Goal: Check status: Check status

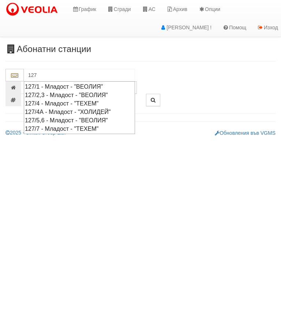
click at [64, 84] on div "127/1 - Младост - "ВЕОЛИЯ"" at bounding box center [79, 86] width 109 height 8
type input "127/1 - Младост - "ВЕОЛИЯ""
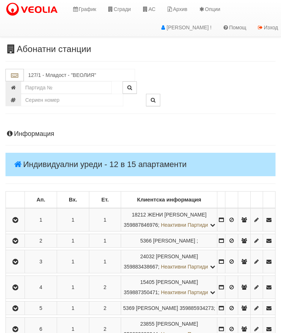
click at [14, 222] on icon "button" at bounding box center [15, 219] width 9 height 5
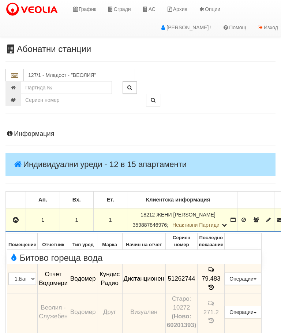
click at [13, 220] on icon "button" at bounding box center [15, 219] width 9 height 5
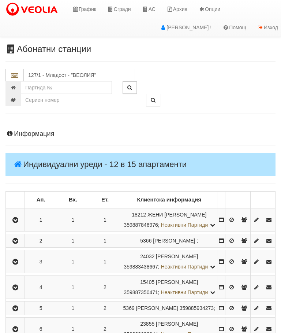
click at [16, 243] on icon "button" at bounding box center [15, 240] width 9 height 5
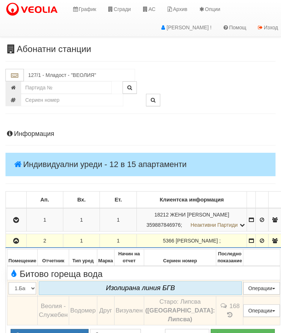
click at [22, 237] on button "button" at bounding box center [16, 240] width 18 height 11
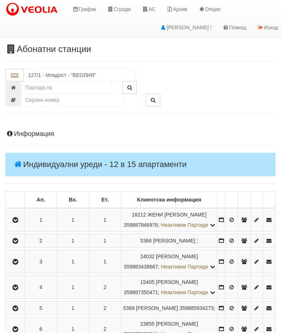
click at [18, 264] on icon "button" at bounding box center [15, 261] width 9 height 5
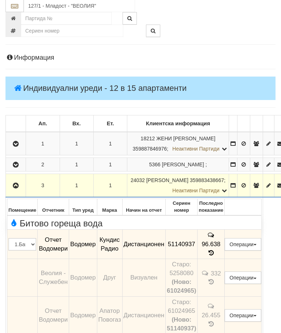
click at [14, 183] on icon "button" at bounding box center [15, 185] width 9 height 5
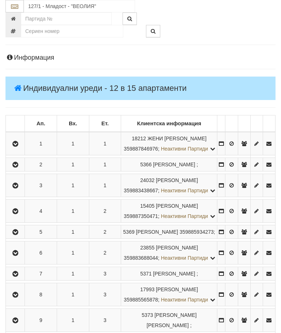
click at [14, 214] on icon "button" at bounding box center [15, 211] width 9 height 5
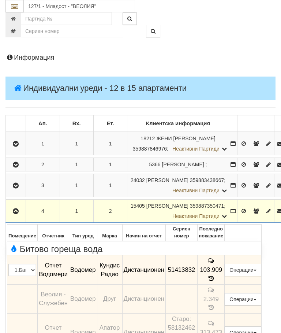
click at [14, 210] on icon "button" at bounding box center [15, 211] width 9 height 5
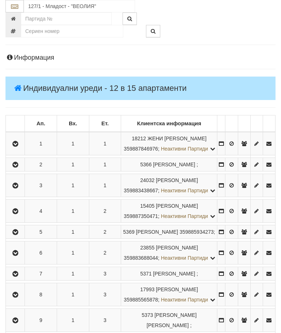
click at [11, 237] on button "button" at bounding box center [15, 231] width 16 height 11
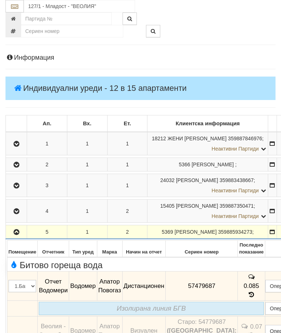
click at [16, 231] on button "button" at bounding box center [16, 231] width 19 height 11
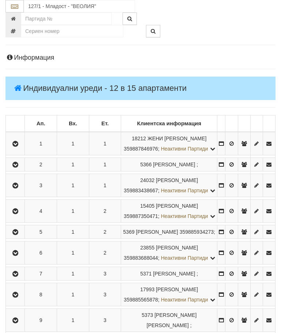
click at [18, 255] on icon "button" at bounding box center [15, 252] width 9 height 5
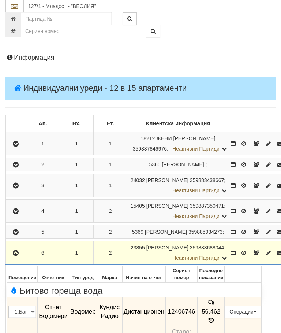
click at [19, 255] on icon "button" at bounding box center [15, 252] width 9 height 5
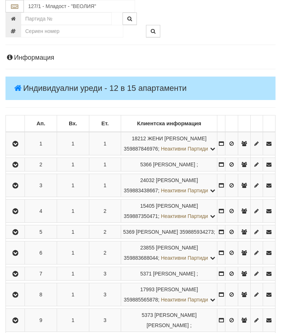
click at [18, 279] on button "button" at bounding box center [15, 273] width 16 height 11
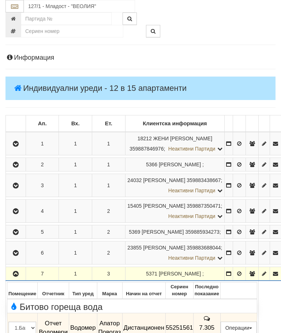
click at [16, 276] on icon "button" at bounding box center [15, 273] width 9 height 5
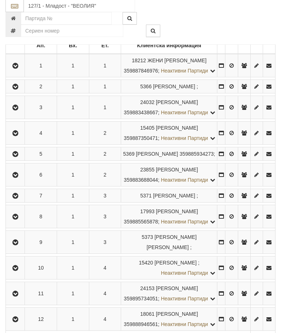
click at [11, 180] on button "button" at bounding box center [15, 174] width 16 height 11
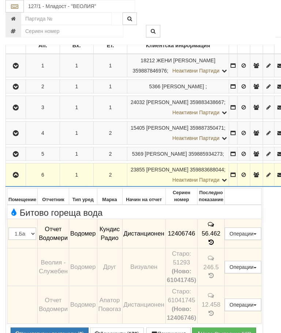
click at [19, 180] on button "button" at bounding box center [16, 174] width 18 height 11
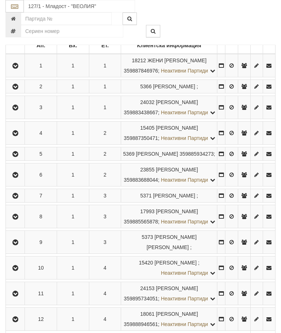
click at [11, 201] on button "button" at bounding box center [15, 195] width 16 height 11
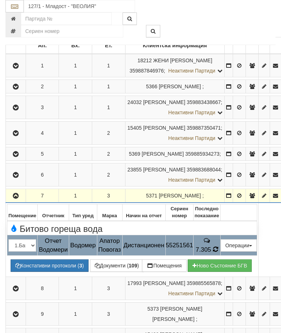
click at [220, 255] on td "7.305" at bounding box center [206, 245] width 27 height 20
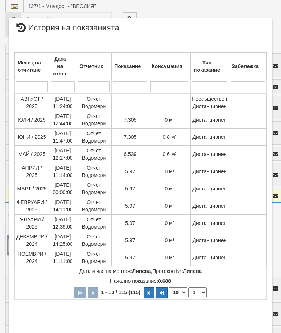
select select "10"
select select "1"
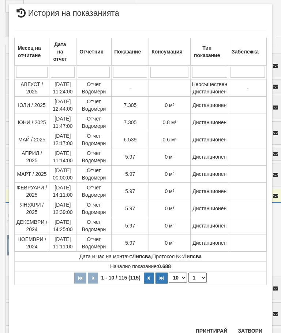
scroll to position [495, 0]
click at [255, 327] on button "Затвори" at bounding box center [249, 331] width 33 height 12
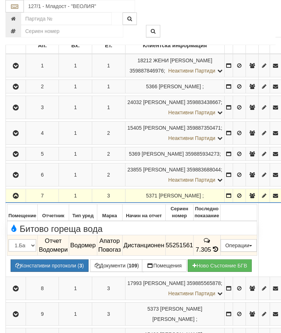
click at [14, 203] on td at bounding box center [16, 196] width 20 height 14
click at [18, 201] on button "button" at bounding box center [16, 195] width 18 height 11
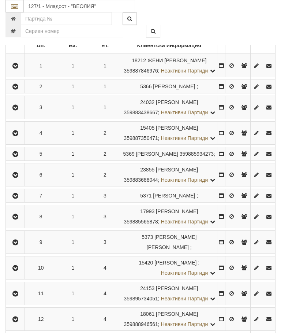
click at [19, 219] on icon "button" at bounding box center [15, 216] width 9 height 5
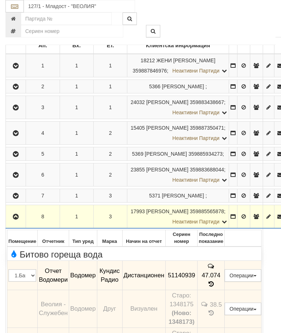
click at [14, 219] on icon "button" at bounding box center [15, 216] width 9 height 5
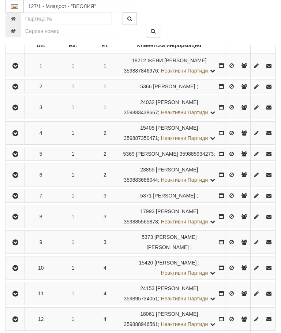
click at [19, 245] on icon "button" at bounding box center [15, 242] width 9 height 5
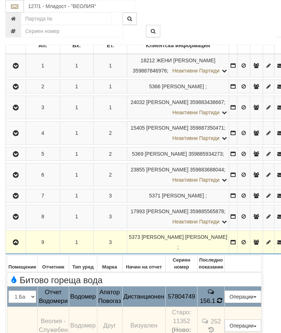
click at [222, 303] on icon at bounding box center [219, 300] width 5 height 6
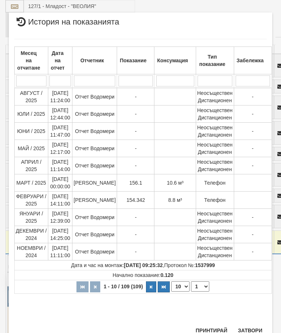
scroll to position [613, 0]
click at [251, 329] on button "Затвори" at bounding box center [249, 331] width 33 height 12
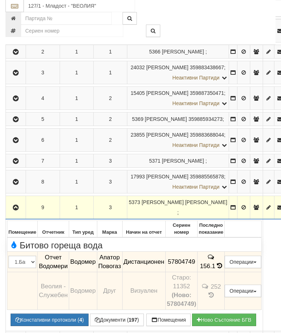
scroll to position [192, 0]
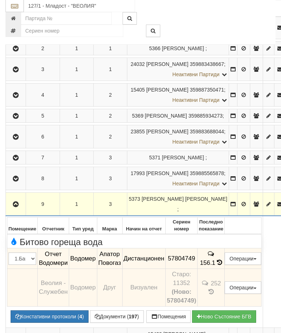
click at [17, 207] on icon "button" at bounding box center [15, 204] width 9 height 5
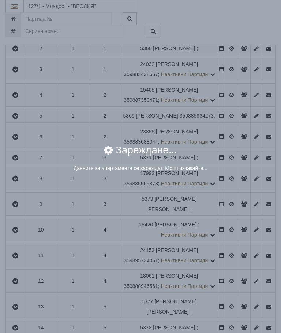
click at [232, 286] on div "× Зареждане... Данните за апартамента се зареждат. Моля изчакайте..." at bounding box center [140, 166] width 281 height 333
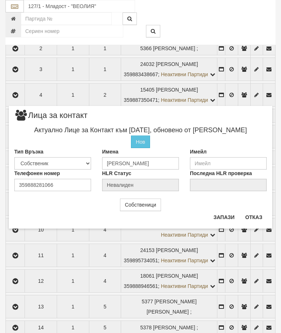
click at [255, 219] on button "Отказ" at bounding box center [254, 217] width 26 height 12
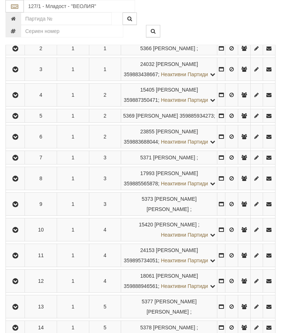
click at [23, 235] on button "button" at bounding box center [15, 229] width 16 height 11
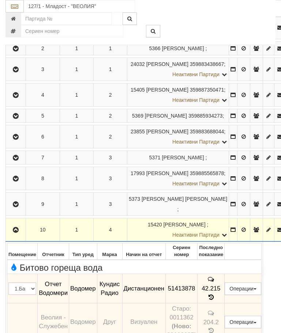
click at [14, 232] on icon "button" at bounding box center [15, 229] width 9 height 5
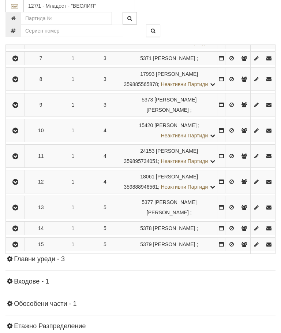
click at [14, 162] on button "button" at bounding box center [15, 156] width 16 height 11
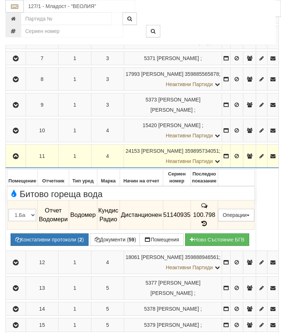
click at [23, 161] on button "button" at bounding box center [16, 155] width 18 height 11
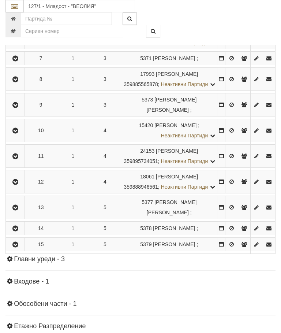
click at [16, 184] on icon "button" at bounding box center [15, 181] width 9 height 5
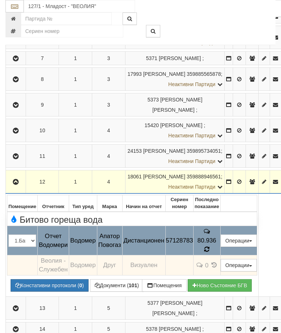
click at [209, 248] on icon at bounding box center [206, 249] width 5 height 6
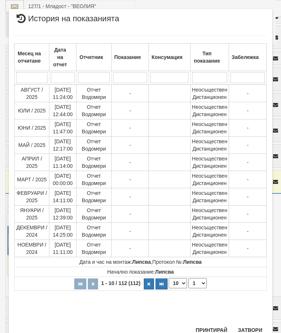
scroll to position [584, 0]
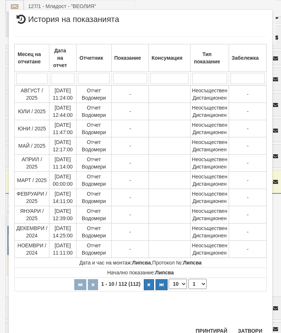
click at [199, 283] on select "1 2 3 4 5 6 7 8 9 10 11 12" at bounding box center [197, 283] width 18 height 10
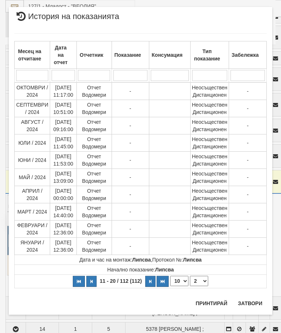
scroll to position [0, 0]
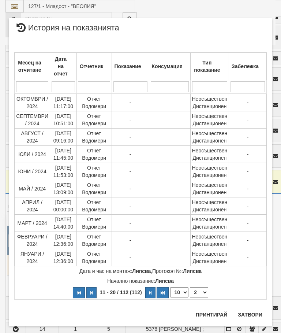
click at [201, 291] on select "1 2 3 4 5 6 7 8 9 10 11 12" at bounding box center [199, 292] width 18 height 10
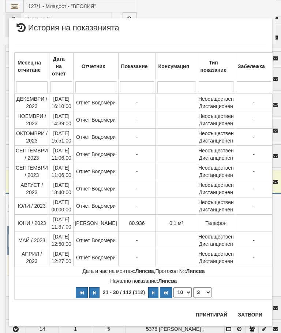
click at [202, 292] on select "1 2 3 4 5 6 7 8 9 10 11 12" at bounding box center [202, 292] width 18 height 10
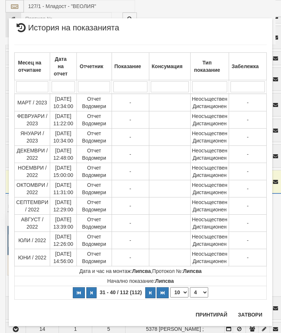
click at [199, 296] on select "1 2 3 4 5 6 7 8 9 10 11 12" at bounding box center [199, 292] width 18 height 10
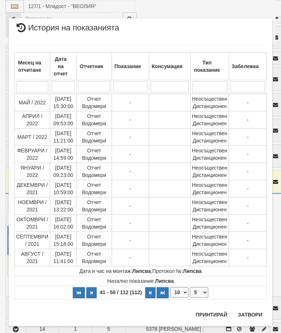
click at [200, 292] on select "1 2 3 4 5 6 7 8 9 10 11 12" at bounding box center [199, 292] width 18 height 10
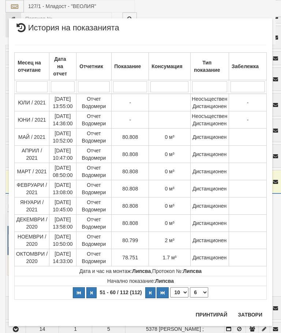
click at [204, 290] on select "1 2 3 4 5 6 7 8 9 10 11 12" at bounding box center [199, 292] width 18 height 10
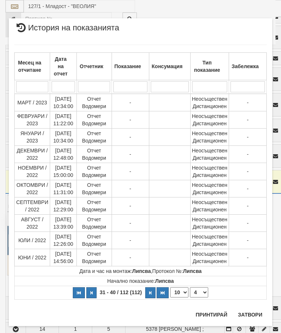
click at [202, 293] on select "1 2 3 4 5 6 7 8 9 10 11 12" at bounding box center [199, 292] width 18 height 10
select select "3"
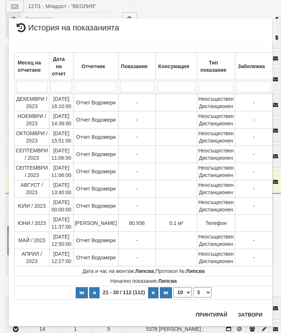
click at [258, 311] on button "Затвори" at bounding box center [249, 314] width 33 height 12
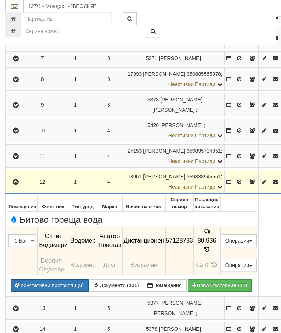
click at [16, 184] on icon "button" at bounding box center [15, 181] width 9 height 5
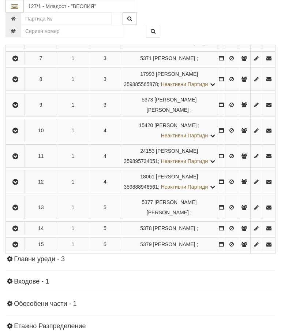
click at [18, 210] on icon "button" at bounding box center [15, 207] width 9 height 5
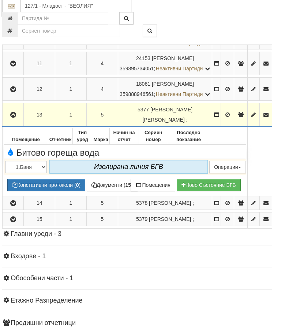
scroll to position [393, 3]
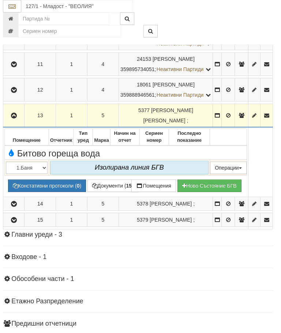
click at [14, 118] on icon "button" at bounding box center [14, 115] width 9 height 5
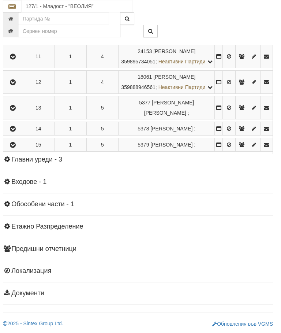
click at [20, 134] on button "button" at bounding box center [12, 128] width 16 height 11
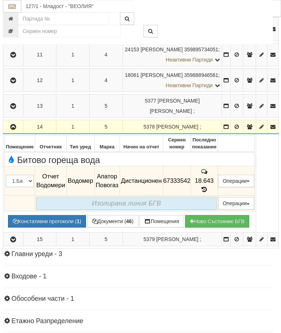
click at [208, 186] on icon at bounding box center [204, 189] width 8 height 6
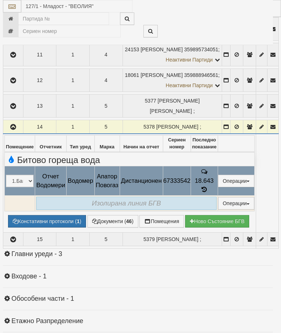
select select "10"
select select "1"
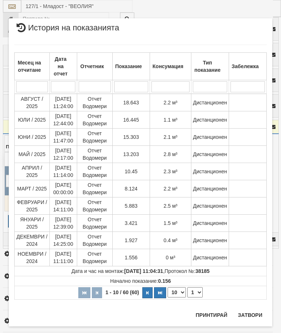
click at [249, 312] on button "Затвори" at bounding box center [249, 315] width 33 height 12
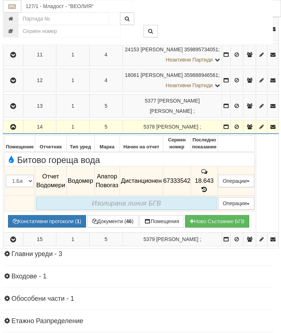
click at [13, 127] on icon "button" at bounding box center [13, 126] width 9 height 5
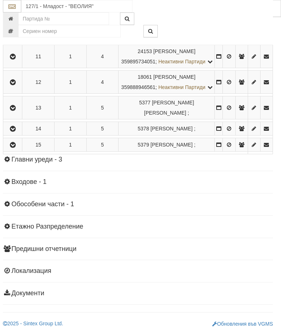
scroll to position [359, 3]
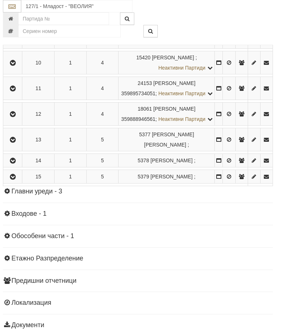
click at [15, 179] on icon "button" at bounding box center [12, 176] width 9 height 5
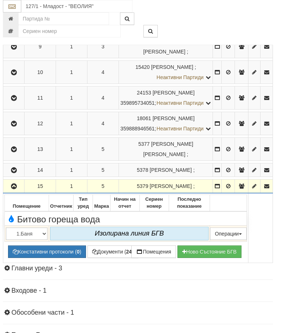
click at [16, 191] on button "button" at bounding box center [13, 185] width 19 height 11
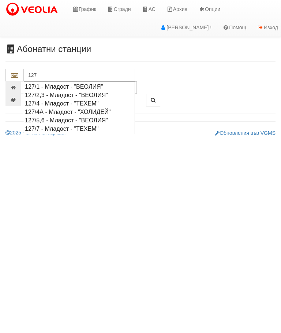
click at [109, 93] on div "127/2,3 - Младост - "ВЕОЛИЯ"" at bounding box center [79, 95] width 109 height 8
type input "127/2,3 - Младост - "ВЕОЛИЯ""
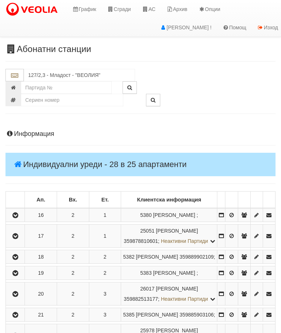
click at [18, 214] on button "button" at bounding box center [15, 214] width 16 height 11
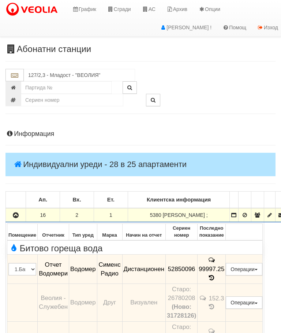
click at [15, 213] on icon "button" at bounding box center [15, 215] width 9 height 5
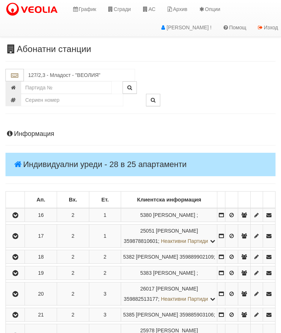
click at [20, 239] on icon "button" at bounding box center [15, 235] width 9 height 5
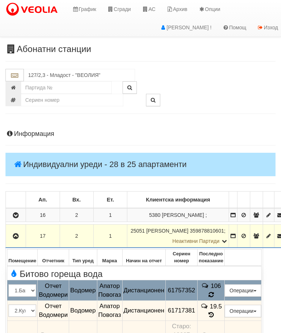
click at [215, 291] on icon at bounding box center [211, 294] width 8 height 7
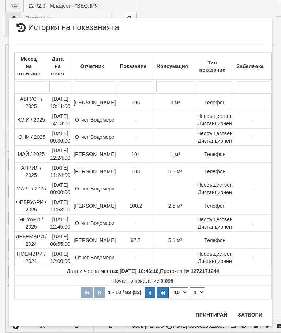
scroll to position [284, 0]
click at [256, 310] on button "Затвори" at bounding box center [249, 314] width 33 height 12
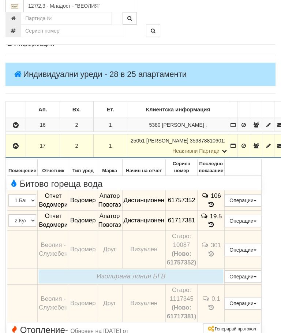
click at [18, 147] on icon "button" at bounding box center [15, 146] width 9 height 5
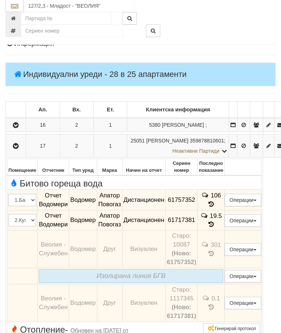
scroll to position [90, 0]
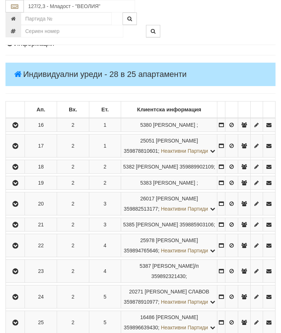
click at [23, 172] on button "button" at bounding box center [15, 166] width 16 height 11
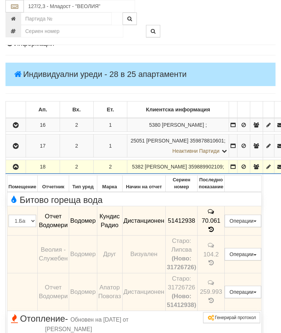
click at [14, 169] on button "button" at bounding box center [16, 166] width 18 height 11
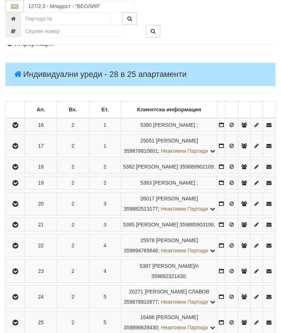
click at [20, 186] on icon "button" at bounding box center [15, 182] width 9 height 5
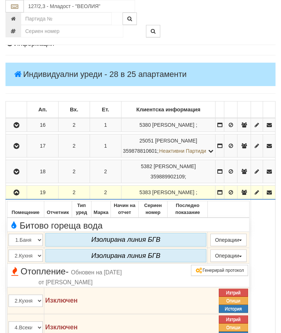
click at [19, 195] on icon "button" at bounding box center [16, 192] width 9 height 5
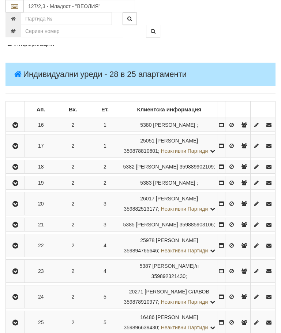
click at [23, 209] on button "button" at bounding box center [15, 203] width 16 height 11
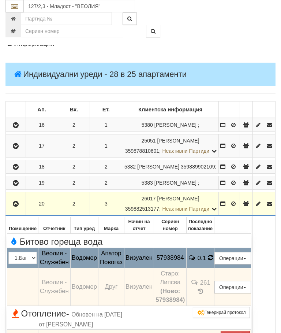
click at [213, 261] on span at bounding box center [210, 257] width 5 height 7
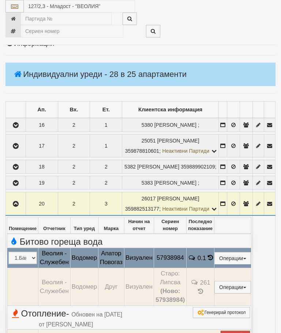
select select "10"
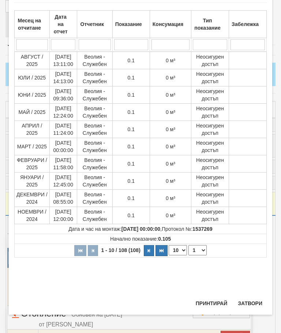
scroll to position [483, 0]
click at [202, 248] on select "1 2 3 4 5 6 7 8 9 10 11" at bounding box center [197, 250] width 18 height 10
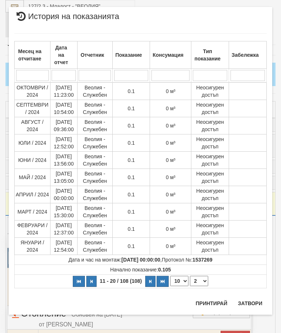
scroll to position [0, 0]
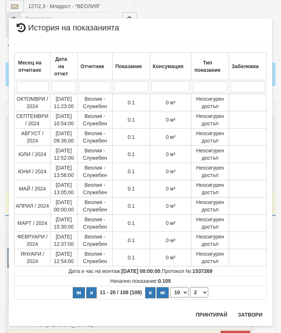
click at [201, 291] on select "1 2 3 4 5 6 7 8 9 10 11" at bounding box center [199, 292] width 18 height 10
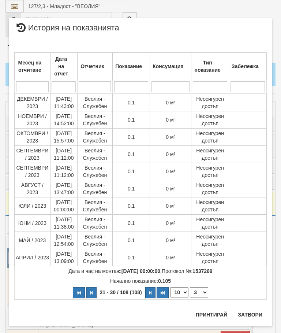
click at [203, 292] on select "1 2 3 4 5 6 7 8 9 10 11" at bounding box center [199, 292] width 18 height 10
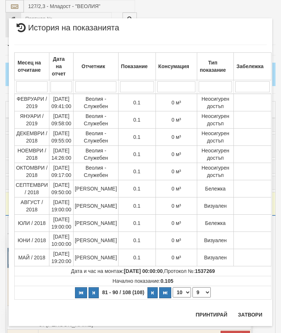
click at [199, 293] on select "1 2 3 4 5 6 7 8 9 10 11" at bounding box center [201, 292] width 18 height 10
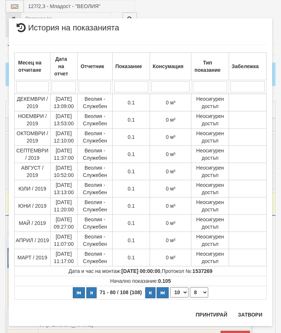
click at [203, 289] on select "1 2 3 4 5 6 7 8 9 10 11" at bounding box center [199, 292] width 18 height 10
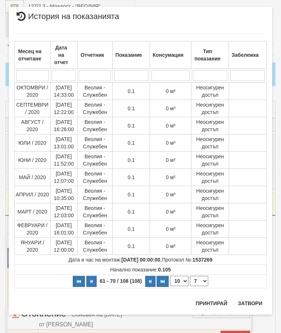
scroll to position [11, 0]
click at [202, 278] on select "1 2 3 4 5 6 7 8 9 10 11" at bounding box center [199, 281] width 18 height 10
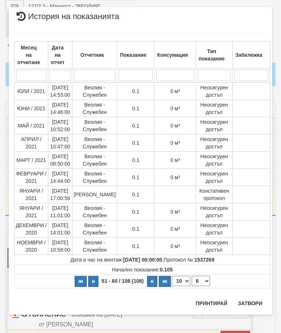
click at [202, 281] on select "1 2 3 4 5 6 7 8 9 10 11" at bounding box center [201, 281] width 18 height 10
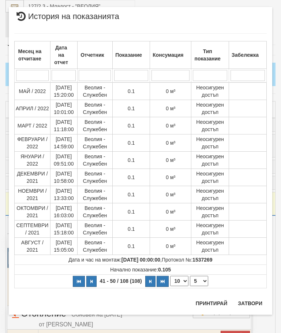
click at [204, 277] on select "1 2 3 4 5 6 7 8 9 10 11" at bounding box center [199, 281] width 18 height 10
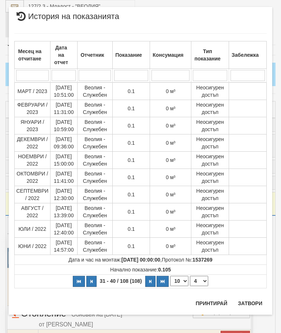
click at [201, 278] on select "1 2 3 4 5 6 7 8 9 10 11" at bounding box center [199, 281] width 18 height 10
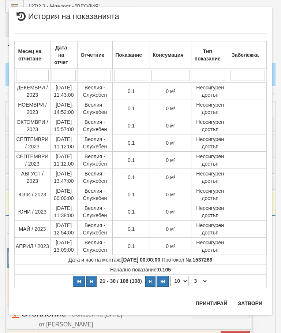
click at [201, 278] on select "1 2 3 4 5 6 7 8 9 10 11" at bounding box center [199, 281] width 18 height 10
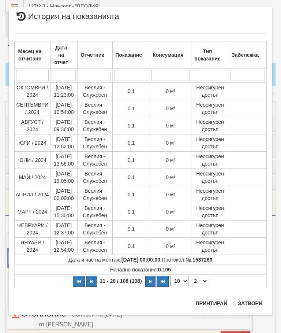
click at [200, 281] on select "1 2 3 4 5 6 7 8 9 10 11" at bounding box center [199, 281] width 18 height 10
select select "1"
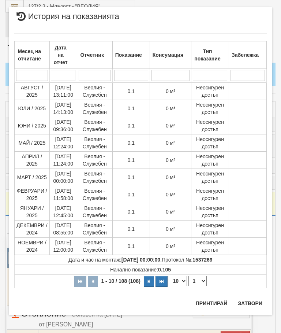
click at [252, 303] on button "Затвори" at bounding box center [249, 303] width 33 height 12
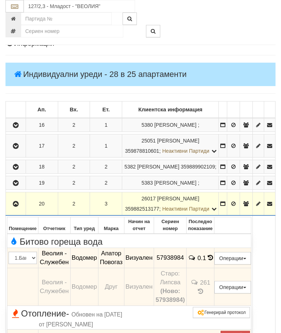
click at [22, 204] on td at bounding box center [16, 203] width 20 height 23
click at [22, 209] on button "button" at bounding box center [16, 203] width 18 height 11
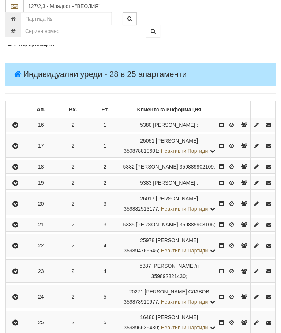
click at [16, 227] on icon "button" at bounding box center [15, 224] width 9 height 5
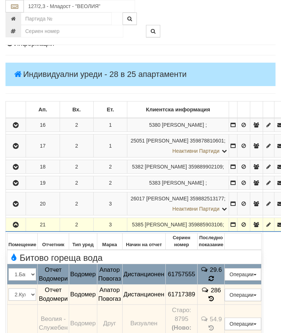
click at [214, 280] on icon at bounding box center [211, 278] width 6 height 7
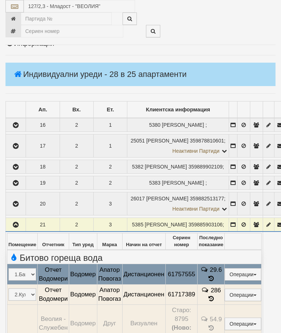
select select "10"
select select "1"
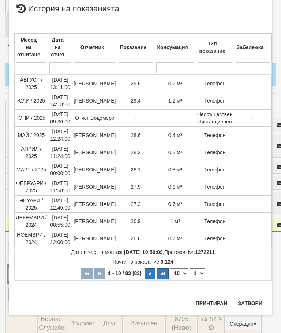
scroll to position [618, 0]
click at [253, 301] on button "Затвори" at bounding box center [249, 303] width 33 height 12
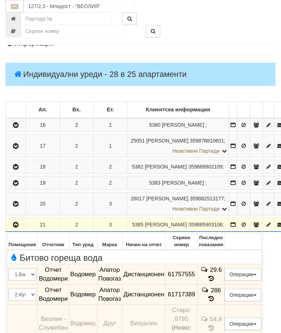
click at [20, 226] on icon "button" at bounding box center [15, 224] width 9 height 5
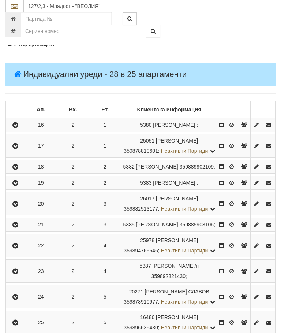
click at [20, 248] on icon "button" at bounding box center [15, 245] width 9 height 5
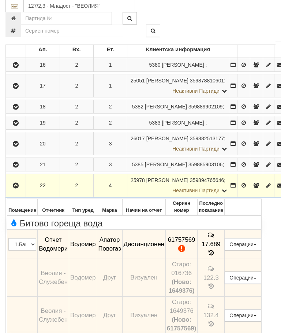
scroll to position [150, 0]
click at [215, 251] on icon at bounding box center [211, 253] width 8 height 6
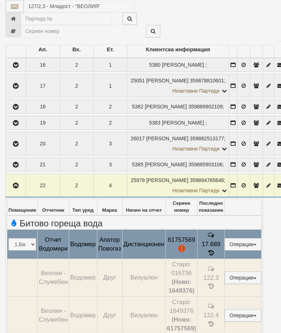
select select "10"
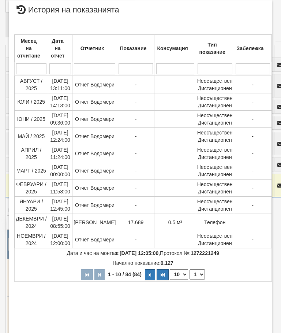
scroll to position [206, 0]
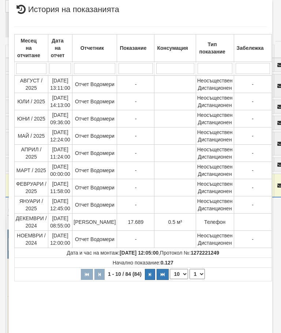
click at [199, 270] on select "1 2 3 4 5 6 7 8 9" at bounding box center [197, 274] width 15 height 10
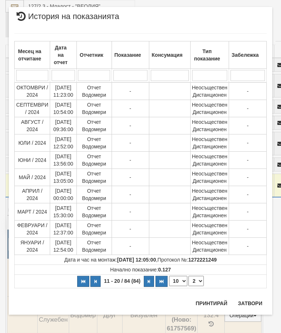
scroll to position [0, 0]
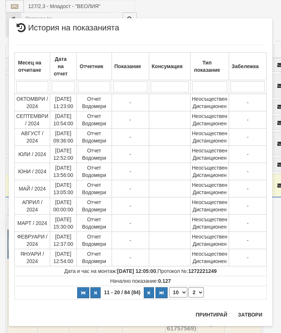
click at [200, 294] on select "1 2 3 4 5 6 7 8 9" at bounding box center [195, 292] width 15 height 10
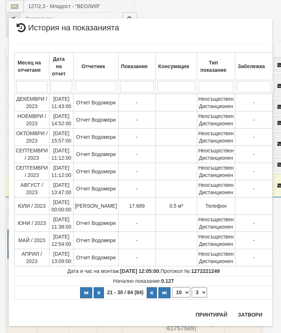
click at [200, 291] on select "1 2 3 4 5 6 7 8 9" at bounding box center [199, 292] width 15 height 10
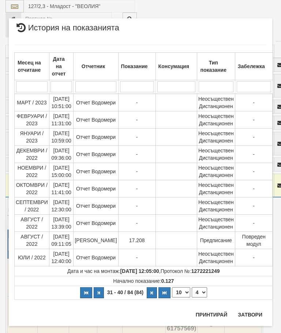
click at [200, 292] on select "1 2 3 4 5 6 7 8 9" at bounding box center [199, 292] width 15 height 10
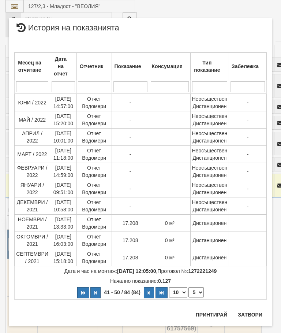
click at [197, 289] on select "1 2 3 4 5 6 7 8 9" at bounding box center [195, 292] width 15 height 10
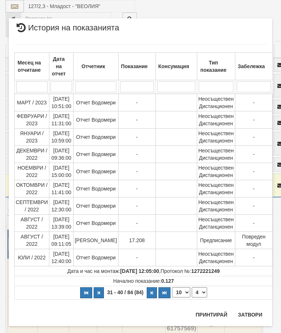
click at [198, 289] on select "1 2 3 4 5 6 7 8 9" at bounding box center [199, 292] width 15 height 10
select select "3"
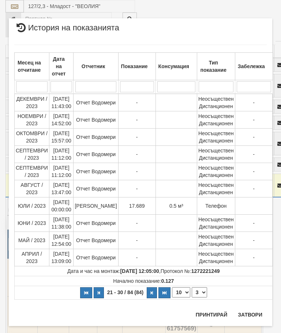
click at [259, 308] on button "Затвори" at bounding box center [249, 314] width 33 height 12
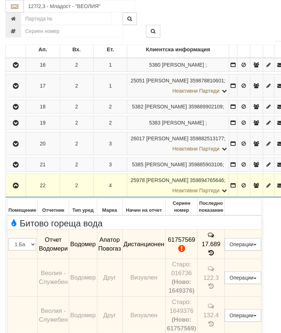
click at [22, 191] on button "button" at bounding box center [16, 185] width 18 height 11
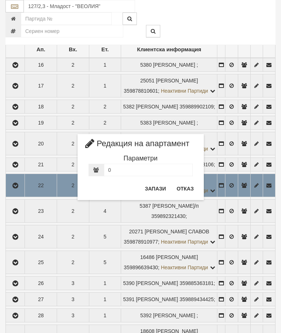
click at [183, 186] on button "Отказ" at bounding box center [185, 189] width 26 height 12
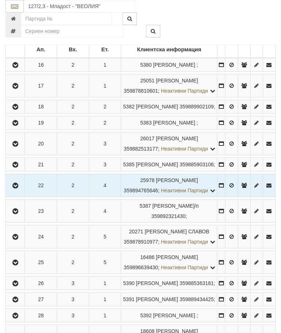
click at [18, 214] on icon "button" at bounding box center [15, 211] width 9 height 5
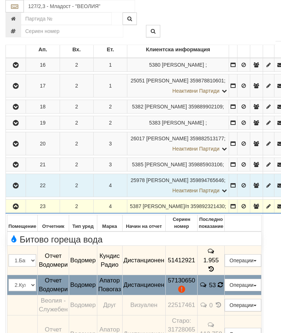
click at [223, 288] on icon at bounding box center [220, 284] width 5 height 6
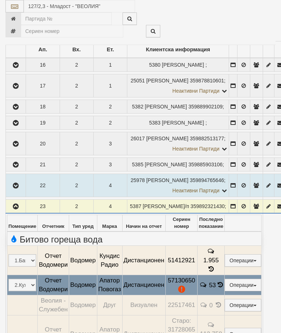
select select "10"
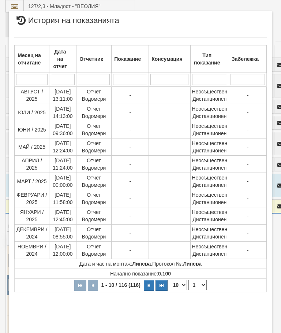
scroll to position [385, 0]
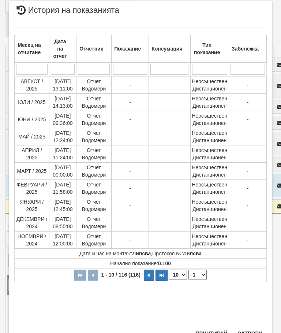
click at [202, 274] on select "1 2 3 4 5 6 7 8 9 10 11 12" at bounding box center [197, 274] width 18 height 10
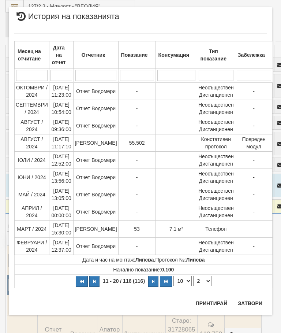
scroll to position [0, 0]
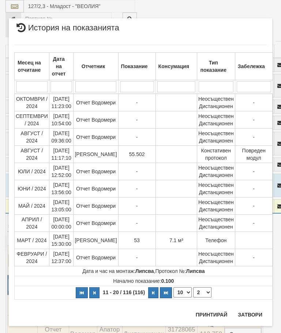
click at [207, 288] on select "1 2 3 4 5 6 7 8 9 10 11 12" at bounding box center [202, 292] width 18 height 10
select select "3"
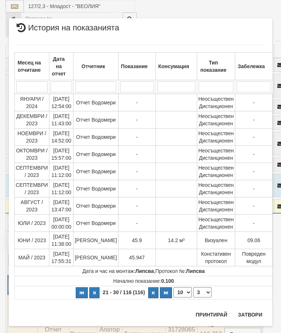
click at [243, 317] on button "Затвори" at bounding box center [249, 314] width 33 height 12
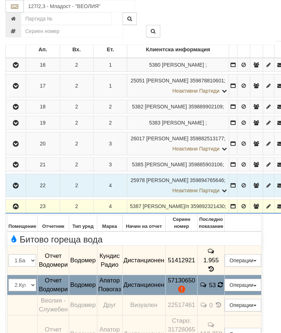
click at [224, 288] on icon at bounding box center [220, 284] width 8 height 7
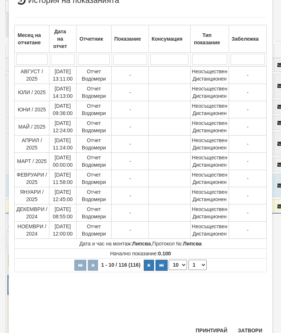
scroll to position [243, 0]
click at [197, 265] on select "1 2 3 4 5 6 7 8 9 10 11 12" at bounding box center [197, 265] width 18 height 10
select select "2"
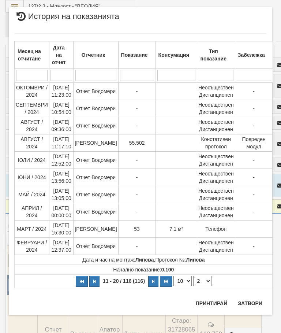
scroll to position [0, 0]
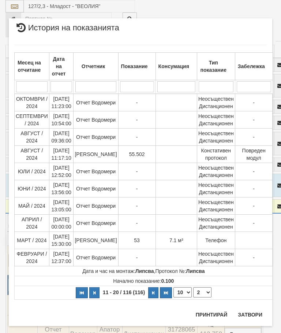
click at [251, 311] on button "Затвори" at bounding box center [249, 314] width 33 height 12
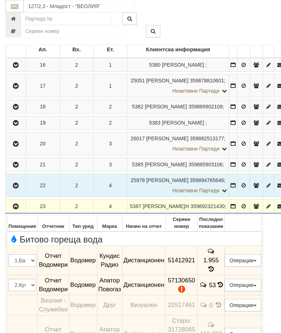
click at [16, 212] on button "button" at bounding box center [16, 206] width 18 height 11
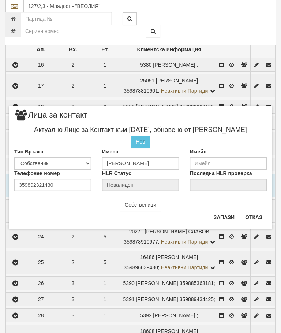
click at [254, 216] on button "Отказ" at bounding box center [254, 217] width 26 height 12
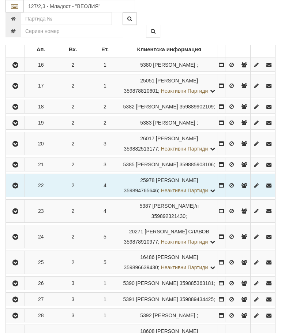
click at [20, 239] on icon "button" at bounding box center [15, 236] width 9 height 5
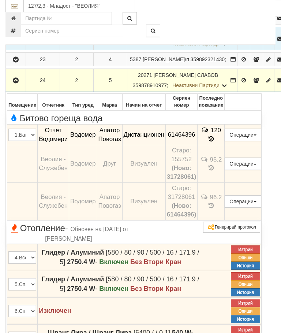
scroll to position [297, 0]
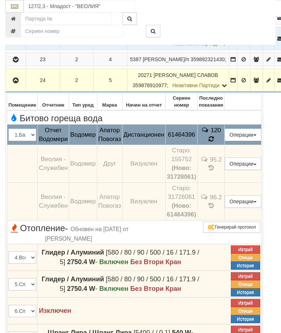
click at [214, 142] on icon at bounding box center [211, 139] width 5 height 6
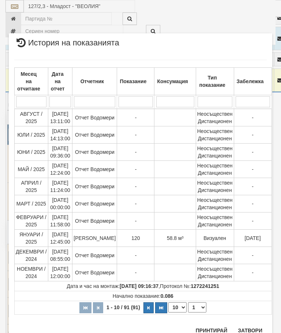
scroll to position [728, 0]
click at [195, 304] on select "1 2 3 4 5 6 7 8 9 10" at bounding box center [197, 307] width 18 height 10
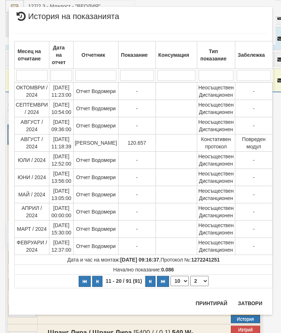
scroll to position [0, 0]
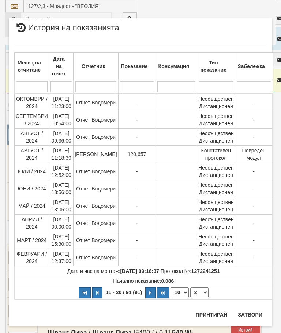
click at [198, 290] on select "1 2 3 4 5 6 7 8 9 10" at bounding box center [199, 292] width 18 height 10
select select "1"
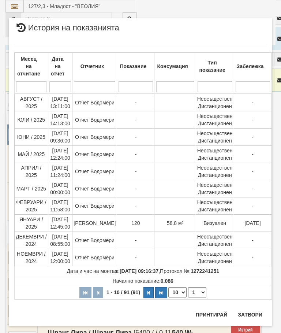
click at [248, 308] on button "Затвори" at bounding box center [249, 314] width 33 height 12
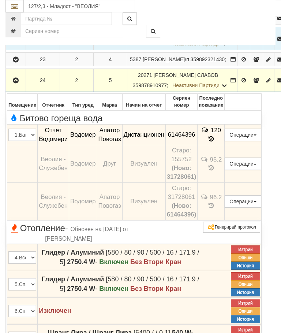
click at [21, 86] on button "button" at bounding box center [16, 80] width 18 height 11
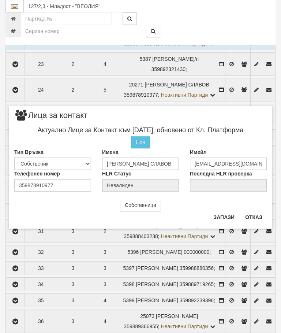
click at [254, 216] on button "Отказ" at bounding box center [254, 217] width 26 height 12
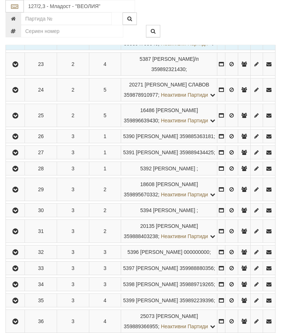
click at [16, 93] on icon "button" at bounding box center [15, 89] width 9 height 5
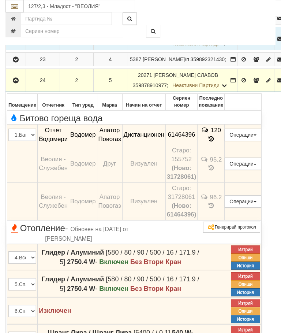
click at [0, 0] on button "Редакция / Протокол" at bounding box center [0, 0] width 0 height 0
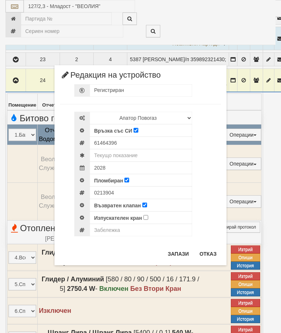
click at [212, 249] on button "Отказ" at bounding box center [208, 254] width 26 height 12
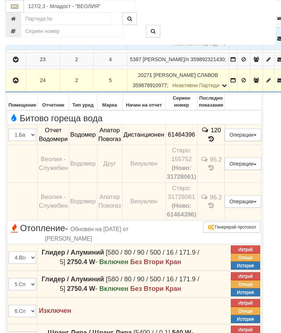
click at [16, 83] on icon "button" at bounding box center [15, 80] width 9 height 5
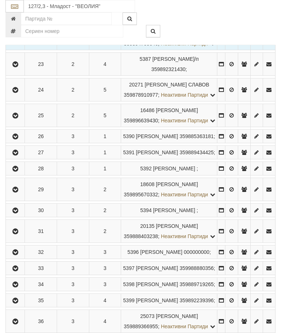
click at [19, 121] on button "button" at bounding box center [15, 115] width 16 height 11
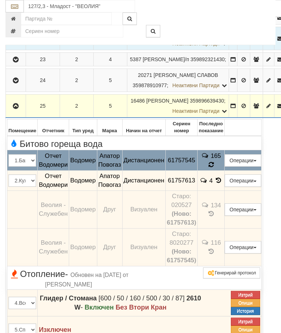
click at [215, 168] on icon at bounding box center [211, 165] width 8 height 8
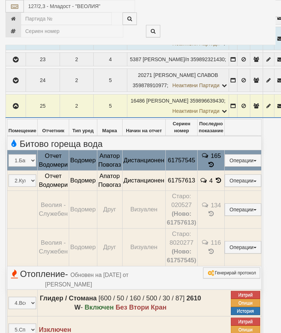
select select "10"
select select "1"
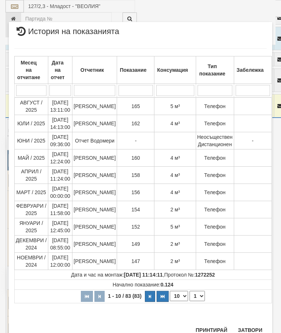
scroll to position [550, 0]
click at [251, 325] on button "Затвори" at bounding box center [249, 330] width 33 height 12
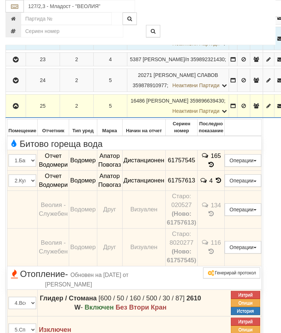
click at [16, 109] on icon "button" at bounding box center [15, 106] width 9 height 5
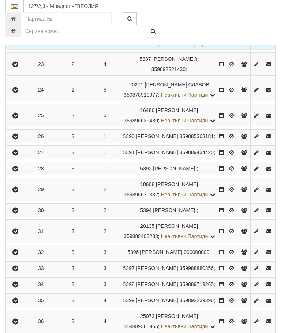
click at [19, 139] on icon "button" at bounding box center [15, 136] width 9 height 5
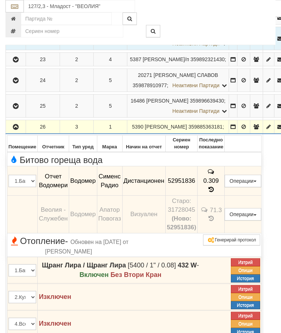
click at [13, 130] on icon "button" at bounding box center [15, 126] width 9 height 5
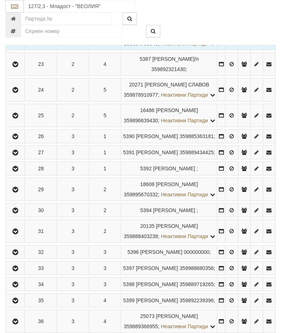
click at [16, 155] on icon "button" at bounding box center [15, 152] width 9 height 5
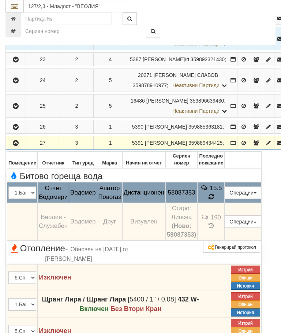
click at [214, 200] on icon at bounding box center [211, 197] width 5 height 6
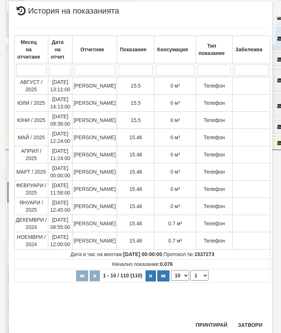
scroll to position [531, 0]
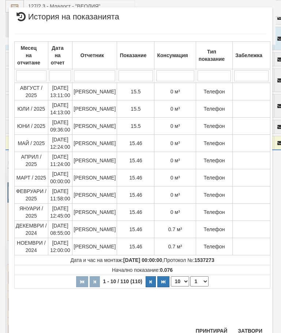
click at [253, 326] on button "Затвори" at bounding box center [249, 331] width 33 height 12
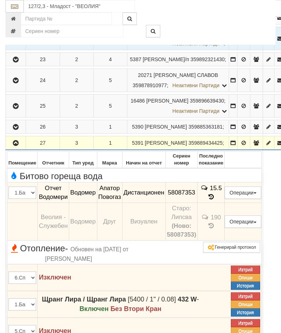
click at [17, 148] on button "button" at bounding box center [16, 142] width 18 height 11
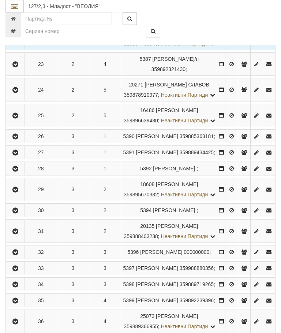
click at [19, 171] on icon "button" at bounding box center [15, 168] width 9 height 5
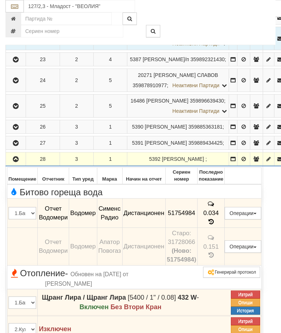
click at [16, 162] on icon "button" at bounding box center [15, 159] width 9 height 5
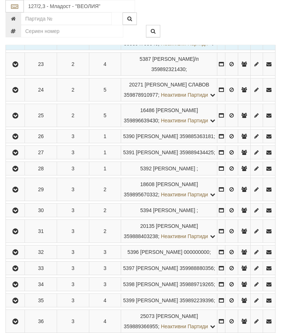
click at [19, 192] on icon "button" at bounding box center [15, 189] width 9 height 5
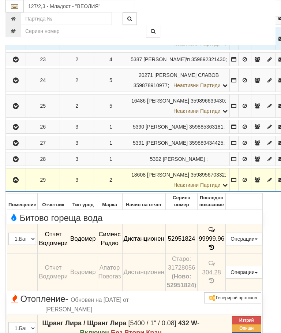
click at [20, 185] on button "button" at bounding box center [16, 179] width 18 height 11
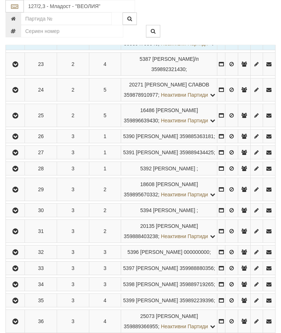
click at [19, 213] on icon "button" at bounding box center [15, 210] width 9 height 5
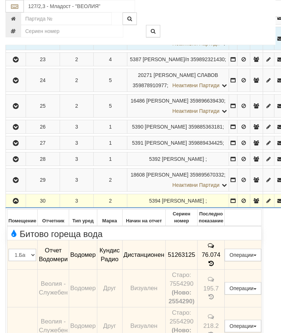
click at [19, 203] on icon "button" at bounding box center [15, 200] width 9 height 5
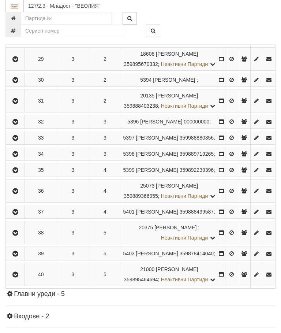
scroll to position [426, 0]
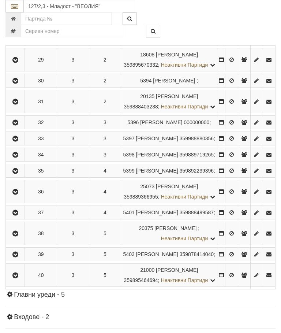
click at [15, 104] on icon "button" at bounding box center [15, 101] width 9 height 5
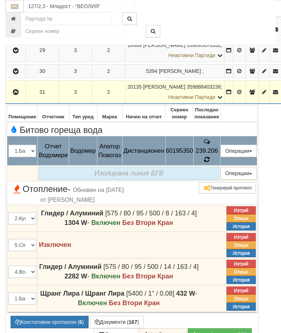
click at [211, 163] on icon at bounding box center [207, 159] width 8 height 8
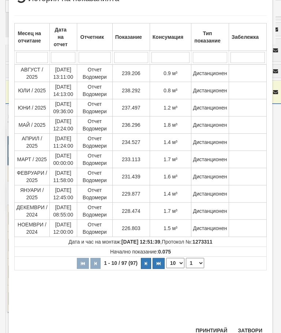
click at [251, 329] on button "Затвори" at bounding box center [249, 330] width 33 height 12
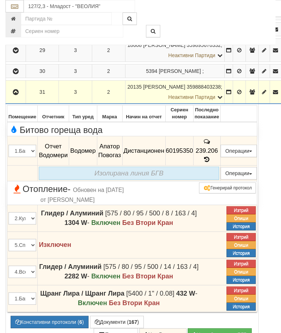
click at [17, 95] on icon "button" at bounding box center [15, 92] width 9 height 5
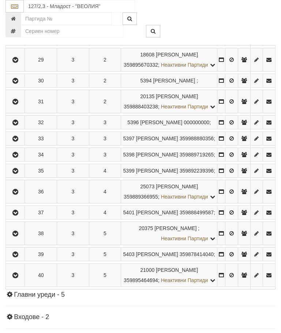
click at [18, 128] on button "button" at bounding box center [15, 122] width 16 height 11
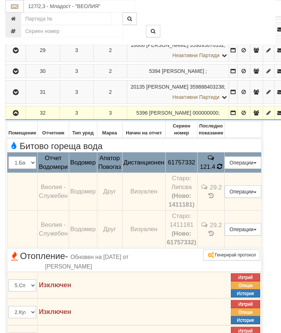
click at [222, 169] on icon at bounding box center [219, 166] width 5 height 6
click at [222, 170] on icon at bounding box center [220, 166] width 6 height 7
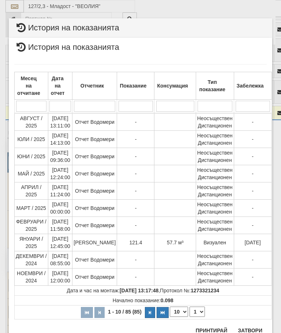
scroll to position [711, 0]
click at [250, 327] on button "Затвори" at bounding box center [249, 331] width 33 height 12
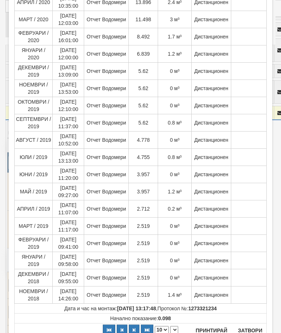
scroll to position [1228, 0]
click at [250, 327] on th "10 20 30 40" at bounding box center [141, 330] width 252 height 14
click at [250, 330] on th "10 20 30 40" at bounding box center [141, 330] width 252 height 14
click at [252, 326] on th "10 20 30 40" at bounding box center [141, 330] width 252 height 14
click at [254, 330] on th "10 20 30 40" at bounding box center [141, 330] width 252 height 14
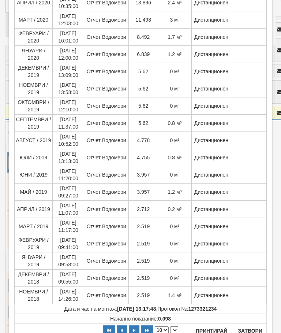
click at [258, 330] on th "10 20 30 40" at bounding box center [141, 330] width 252 height 14
click at [252, 330] on th "10 20 30 40" at bounding box center [141, 330] width 252 height 14
click at [255, 332] on th "10 20 30 40" at bounding box center [141, 330] width 252 height 14
click at [255, 331] on th "10 20 30 40" at bounding box center [141, 330] width 252 height 14
click at [256, 331] on th "10 20 30 40" at bounding box center [141, 330] width 252 height 14
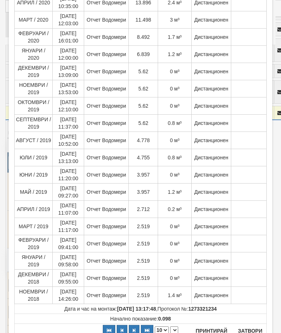
click at [252, 331] on th "10 20 30 40" at bounding box center [141, 330] width 252 height 14
click at [250, 332] on th "10 20 30 40" at bounding box center [141, 330] width 252 height 14
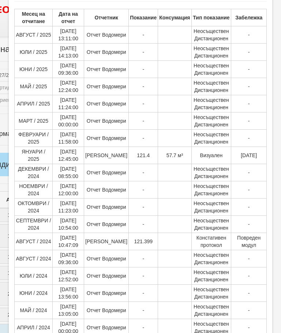
scroll to position [34, 0]
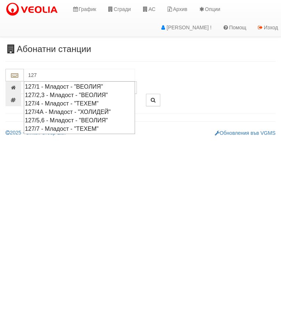
click at [115, 92] on div "127/2,3 - Младост - "ВЕОЛИЯ"" at bounding box center [79, 95] width 109 height 8
type input "127/2,3 - Младост - "ВЕОЛИЯ""
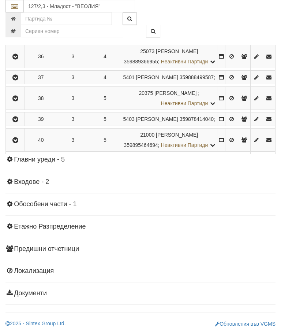
scroll to position [767, 0]
click at [18, 143] on icon "button" at bounding box center [15, 140] width 9 height 5
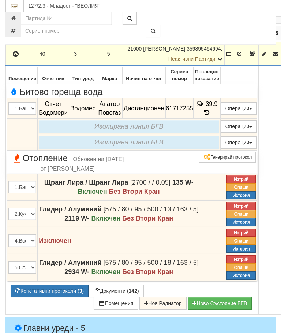
scroll to position [612, 0]
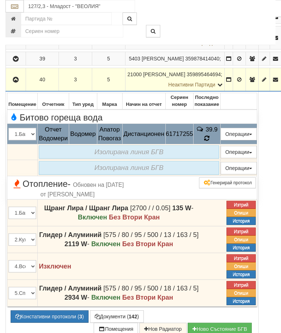
click at [209, 141] on icon at bounding box center [206, 138] width 5 height 6
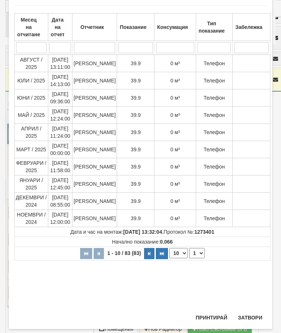
scroll to position [207, 0]
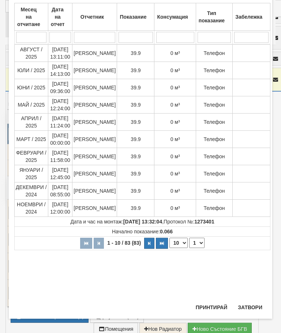
click at [250, 304] on button "Затвори" at bounding box center [249, 307] width 33 height 12
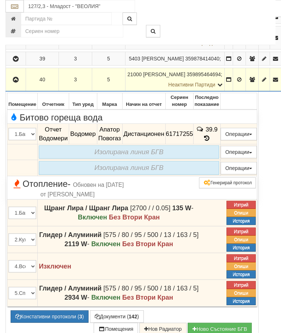
click at [20, 82] on icon "button" at bounding box center [15, 79] width 9 height 5
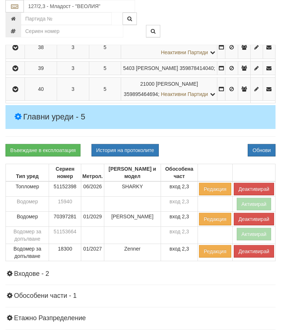
click at [16, 71] on icon "button" at bounding box center [15, 68] width 9 height 5
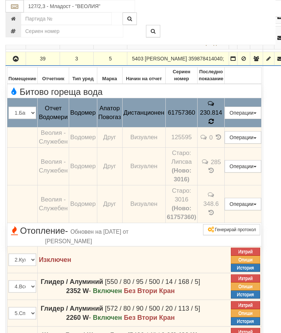
click at [225, 147] on td "0" at bounding box center [211, 137] width 27 height 20
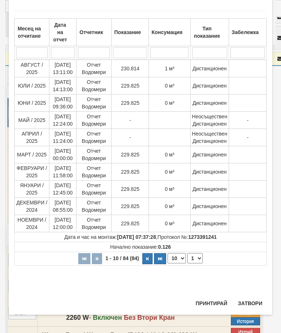
scroll to position [34, 0]
click at [252, 299] on button "Затвори" at bounding box center [249, 303] width 33 height 12
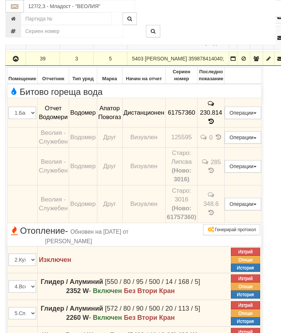
click at [19, 61] on icon "button" at bounding box center [15, 58] width 9 height 5
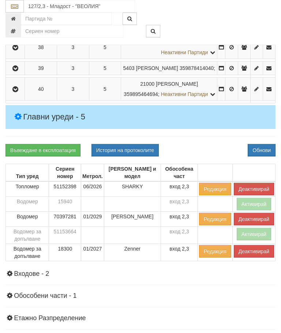
click at [18, 50] on icon "button" at bounding box center [15, 47] width 9 height 5
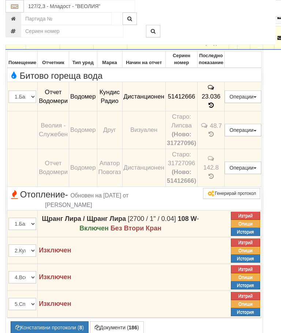
click at [20, 41] on icon "button" at bounding box center [15, 37] width 9 height 5
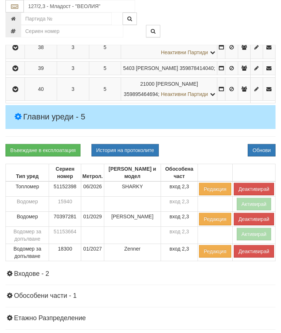
click at [18, 29] on icon "button" at bounding box center [15, 26] width 9 height 5
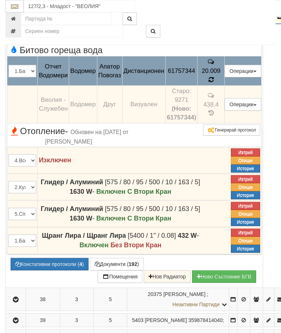
click at [214, 83] on icon at bounding box center [211, 79] width 5 height 6
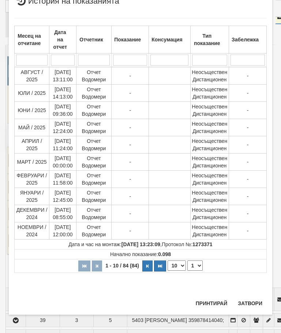
scroll to position [551, 0]
click at [198, 266] on select "1 2 3 4 5 6 7 8 9" at bounding box center [194, 265] width 15 height 10
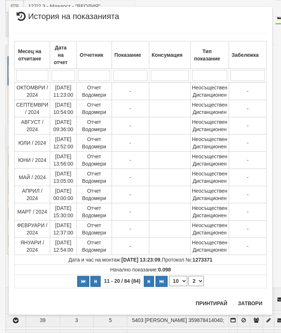
scroll to position [0, 0]
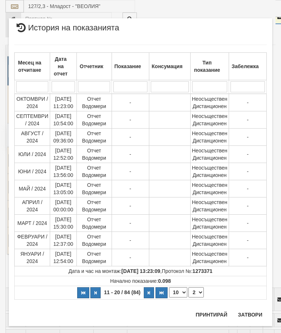
click at [198, 293] on select "1 2 3 4 5 6 7 8 9" at bounding box center [195, 292] width 15 height 10
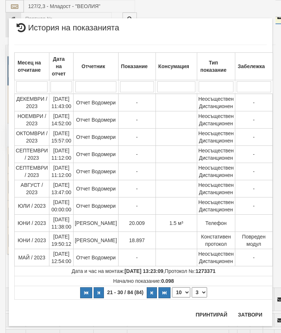
click at [199, 290] on select "1 2 3 4 5 6 7 8 9" at bounding box center [199, 292] width 15 height 10
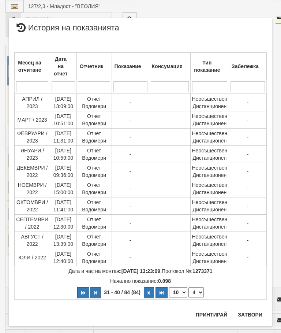
click at [198, 293] on select "1 2 3 4 5 6 7 8 9" at bounding box center [195, 292] width 15 height 10
select select "5"
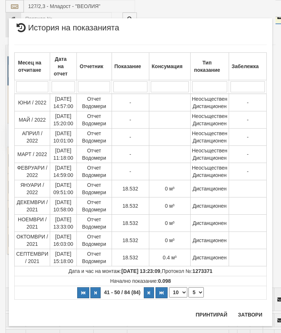
click at [211, 251] on td "Дистанционен" at bounding box center [209, 257] width 38 height 17
click at [250, 311] on button "Затвори" at bounding box center [249, 314] width 33 height 12
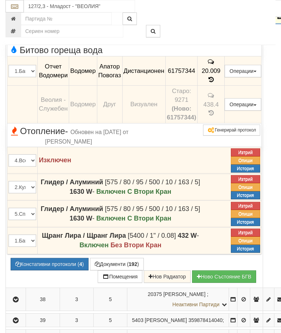
click at [18, 20] on icon "button" at bounding box center [15, 17] width 9 height 5
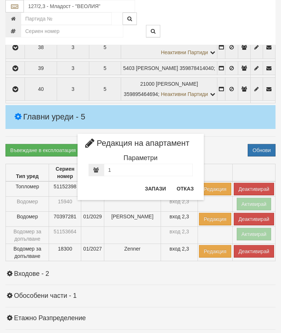
click at [181, 186] on button "Отказ" at bounding box center [185, 189] width 26 height 12
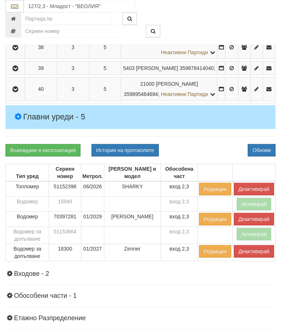
click at [20, 50] on icon "button" at bounding box center [15, 47] width 9 height 5
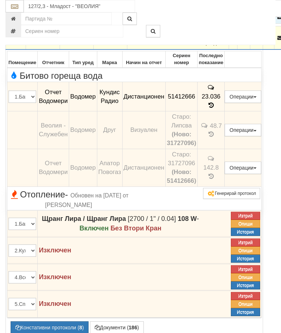
click at [19, 41] on icon "button" at bounding box center [15, 37] width 9 height 5
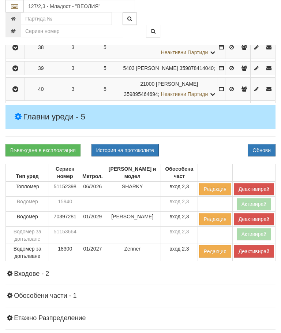
click at [17, 71] on icon "button" at bounding box center [15, 68] width 9 height 5
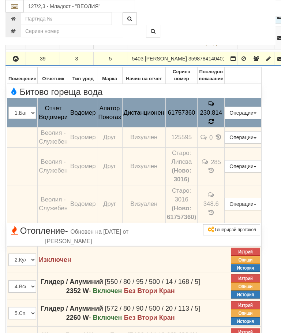
click at [225, 147] on td "0" at bounding box center [211, 137] width 27 height 20
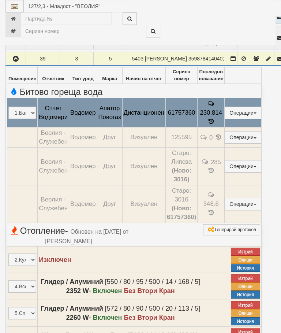
select select "10"
select select "1"
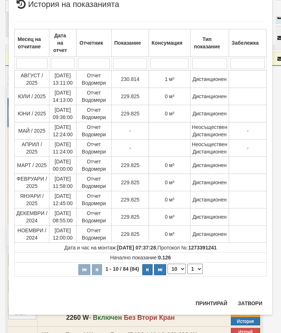
scroll to position [595, 0]
click at [255, 299] on button "Затвори" at bounding box center [249, 303] width 33 height 12
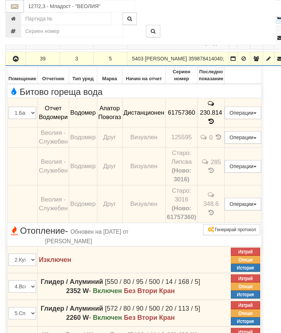
click at [15, 61] on icon "button" at bounding box center [15, 58] width 9 height 5
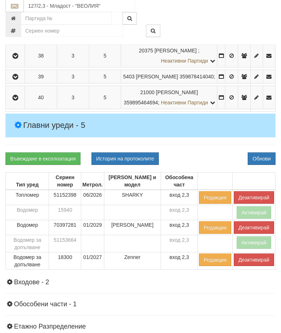
scroll to position [594, 0]
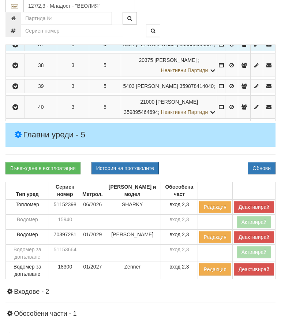
click at [19, 27] on icon "button" at bounding box center [15, 24] width 9 height 5
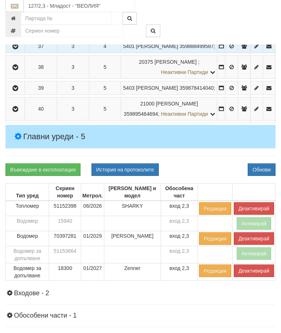
scroll to position [594, 0]
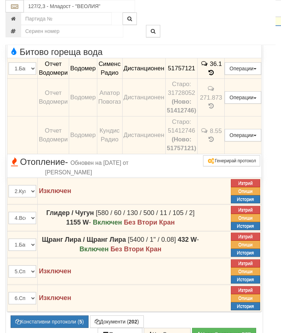
click at [16, 17] on icon "button" at bounding box center [15, 14] width 9 height 5
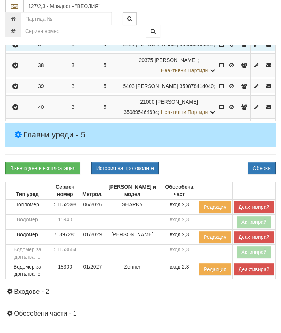
click at [22, 8] on button "button" at bounding box center [15, 2] width 16 height 11
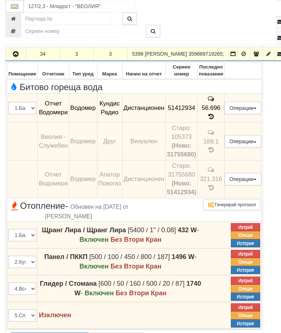
scroll to position [517, 0]
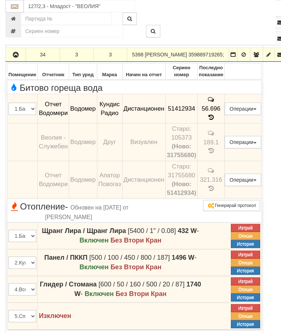
click at [14, 57] on icon "button" at bounding box center [15, 54] width 9 height 5
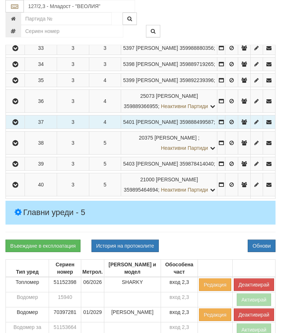
click at [19, 53] on button "button" at bounding box center [15, 47] width 16 height 11
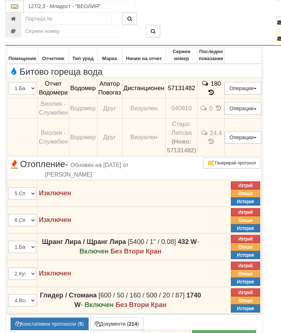
click at [215, 96] on icon at bounding box center [211, 92] width 8 height 6
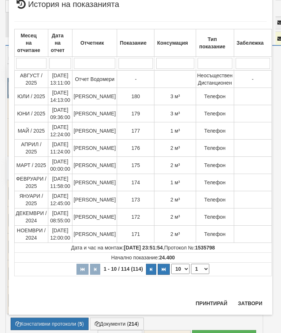
scroll to position [823, 0]
click at [256, 302] on button "Затвори" at bounding box center [249, 303] width 33 height 12
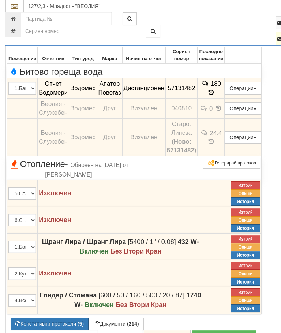
click at [18, 41] on icon "button" at bounding box center [15, 38] width 9 height 5
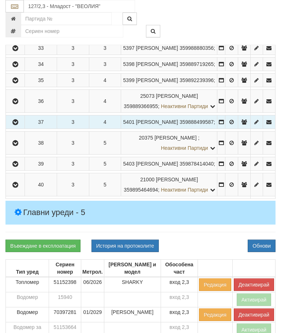
click at [19, 35] on icon "button" at bounding box center [15, 32] width 9 height 5
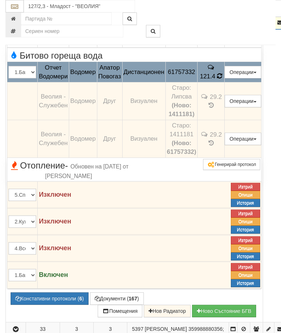
click at [222, 79] on icon at bounding box center [219, 76] width 5 height 6
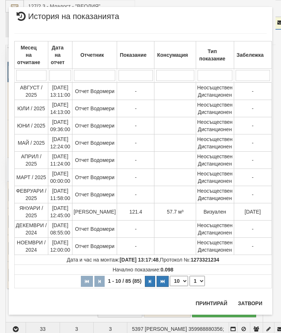
scroll to position [707, 0]
click at [249, 300] on button "Затвори" at bounding box center [249, 303] width 33 height 12
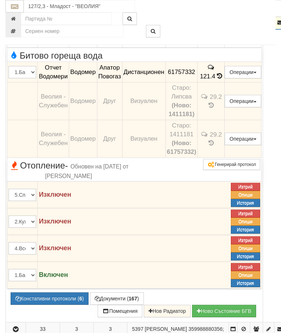
click at [18, 28] on button "button" at bounding box center [16, 22] width 18 height 11
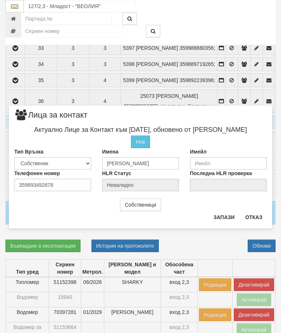
click at [251, 217] on button "Отказ" at bounding box center [254, 217] width 26 height 12
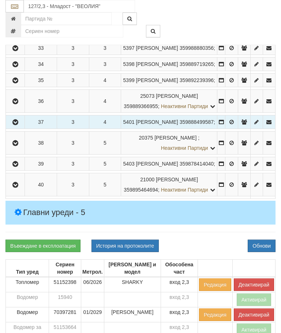
click at [18, 14] on icon "button" at bounding box center [15, 11] width 9 height 5
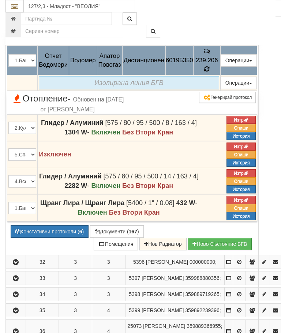
click at [209, 72] on icon at bounding box center [206, 69] width 5 height 6
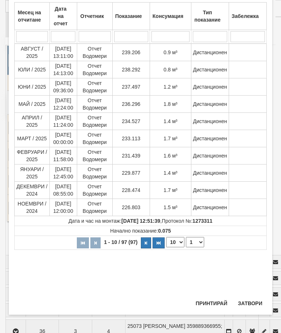
scroll to position [306, 0]
click at [248, 300] on button "Затвори" at bounding box center [249, 303] width 33 height 12
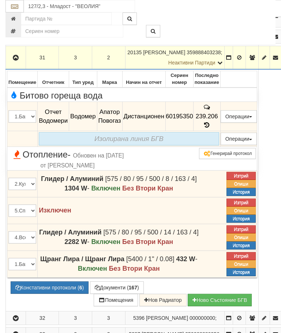
scroll to position [461, 0]
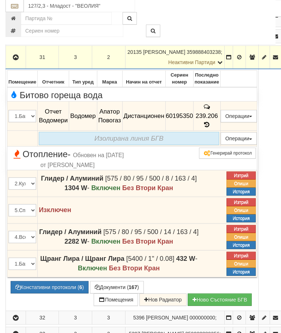
click at [17, 60] on icon "button" at bounding box center [15, 57] width 9 height 5
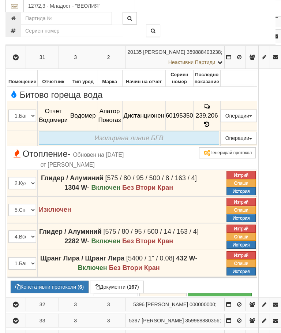
scroll to position [461, 0]
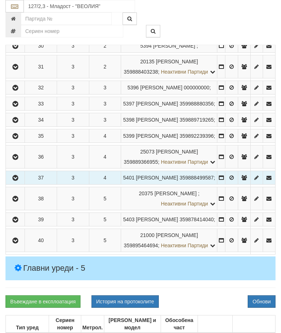
click at [18, 49] on icon "button" at bounding box center [15, 46] width 9 height 5
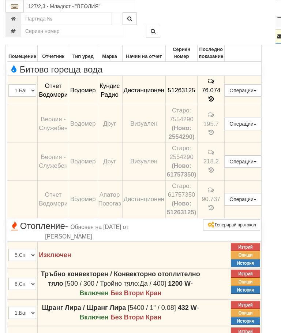
click at [18, 39] on icon "button" at bounding box center [15, 36] width 9 height 5
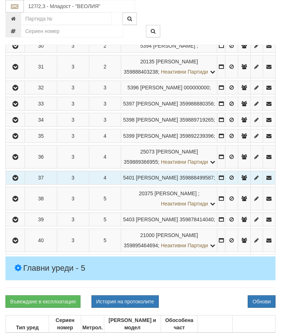
click at [16, 28] on icon "button" at bounding box center [15, 25] width 9 height 5
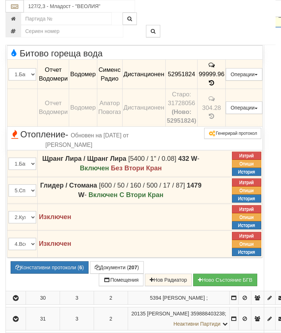
click at [15, 18] on icon "button" at bounding box center [15, 15] width 9 height 5
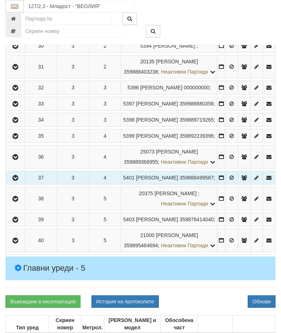
click at [20, 10] on button "button" at bounding box center [15, 4] width 16 height 11
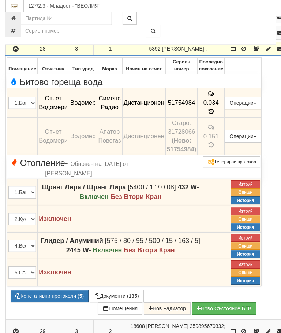
click at [16, 52] on icon "button" at bounding box center [15, 49] width 9 height 5
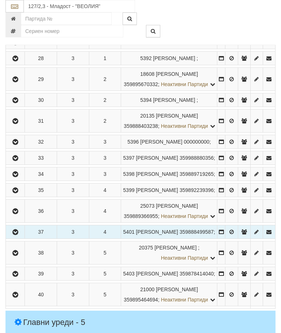
click at [18, 48] on button "button" at bounding box center [15, 42] width 16 height 11
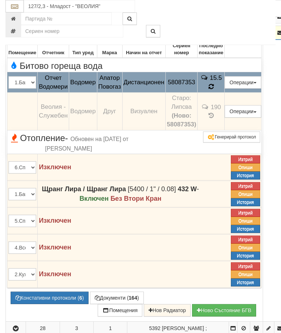
click at [214, 90] on icon at bounding box center [211, 86] width 5 height 6
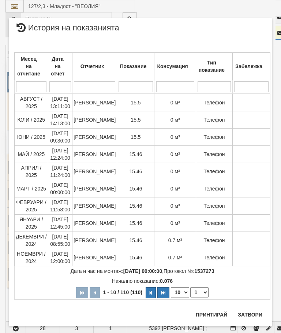
click at [252, 311] on button "Затвори" at bounding box center [249, 314] width 33 height 12
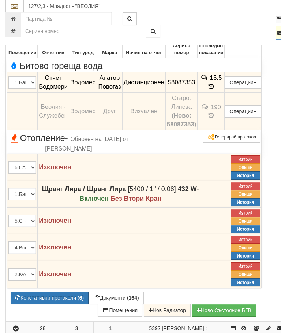
click at [20, 35] on icon "button" at bounding box center [15, 32] width 9 height 5
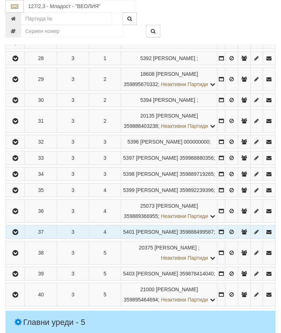
click at [21, 31] on button "button" at bounding box center [15, 25] width 16 height 11
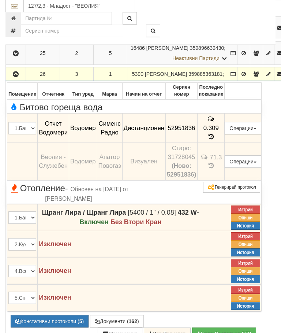
click at [10, 80] on button "button" at bounding box center [16, 74] width 18 height 11
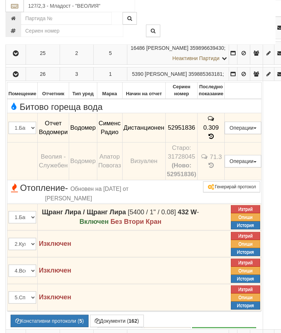
scroll to position [349, 0]
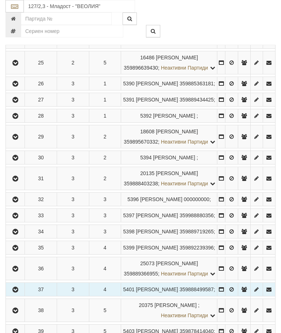
click at [21, 74] on td at bounding box center [15, 62] width 19 height 23
click at [21, 68] on button "button" at bounding box center [15, 62] width 16 height 11
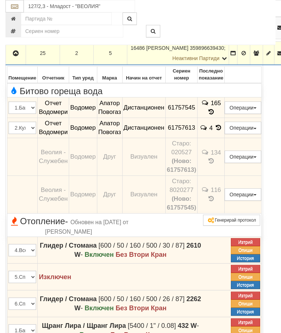
click at [225, 117] on td "165" at bounding box center [211, 107] width 27 height 20
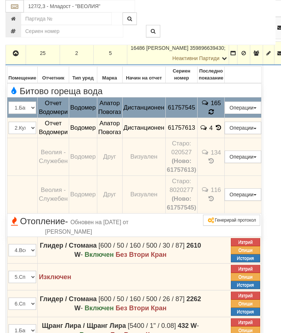
click at [214, 115] on icon at bounding box center [210, 112] width 5 height 7
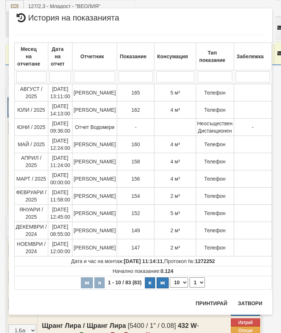
scroll to position [700, 0]
